Goal: Task Accomplishment & Management: Manage account settings

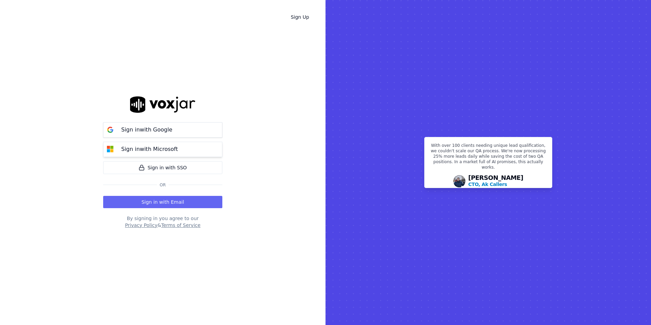
click at [164, 148] on p "Sign in with Microsoft" at bounding box center [149, 149] width 56 height 8
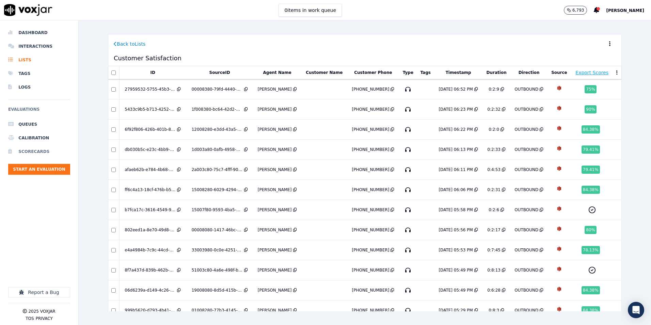
click at [37, 151] on li "Scorecards" at bounding box center [39, 152] width 62 height 14
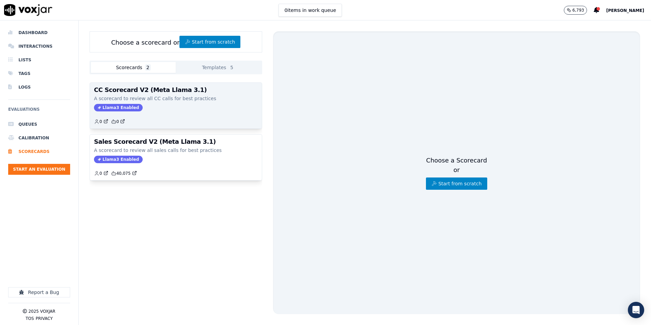
click at [163, 96] on p "A scorecard to review all CC calls for best practices" at bounding box center [176, 98] width 164 height 7
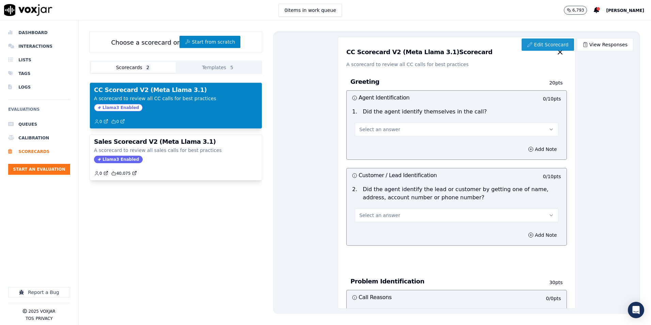
click at [537, 43] on link "Edit Scorecard" at bounding box center [547, 44] width 52 height 12
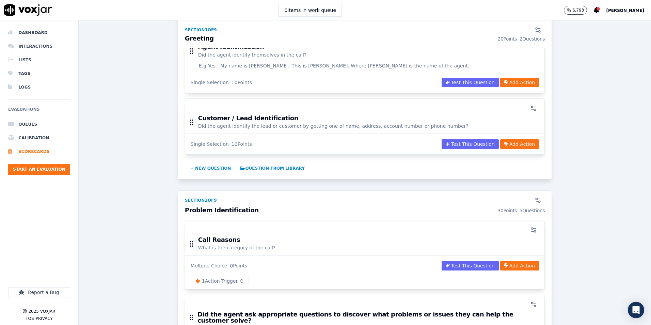
scroll to position [204, 0]
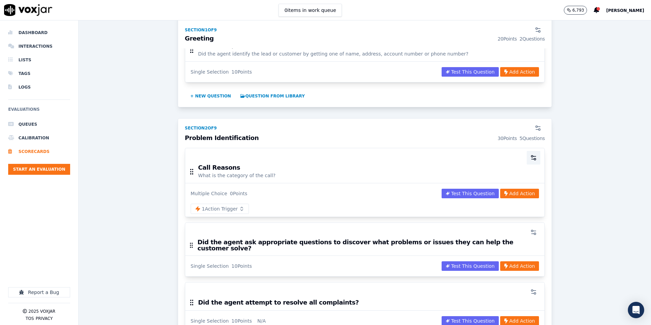
click at [530, 157] on icon "button" at bounding box center [533, 157] width 7 height 7
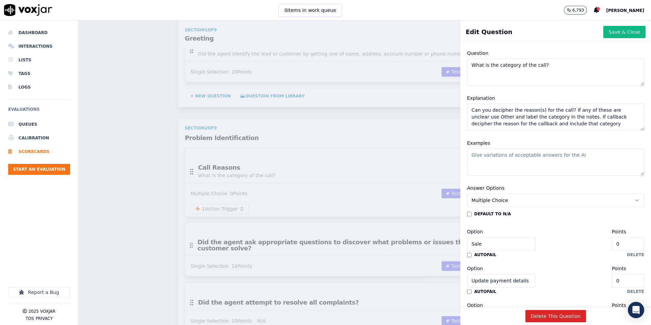
scroll to position [10, 0]
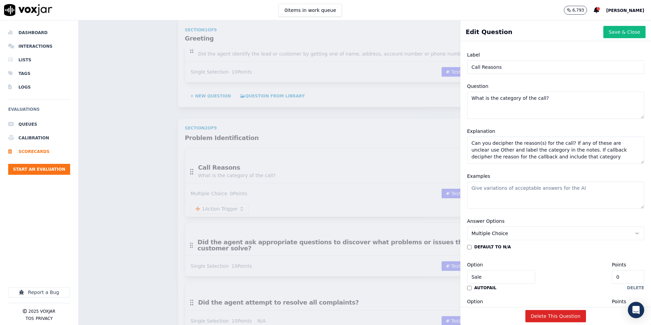
click at [136, 133] on div "Scorecards Scorecard Editor CC Scorecard V2 (Meta Llama 3.1) ACTIVE A scorecard…" at bounding box center [365, 172] width 572 height 304
